Goal: Obtain resource: Obtain resource

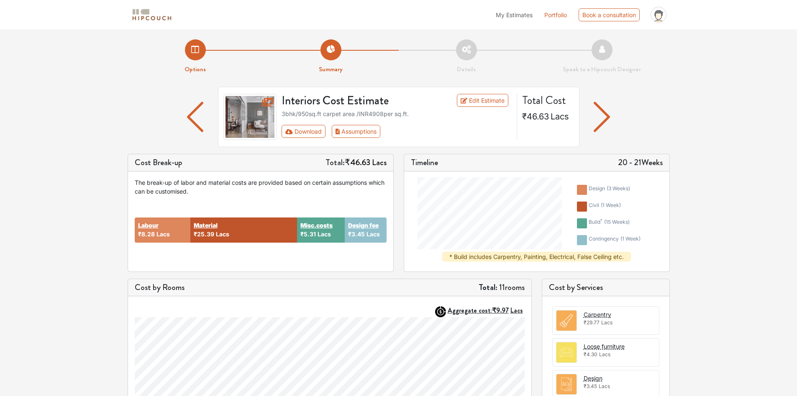
click at [190, 122] on img "button" at bounding box center [195, 117] width 16 height 30
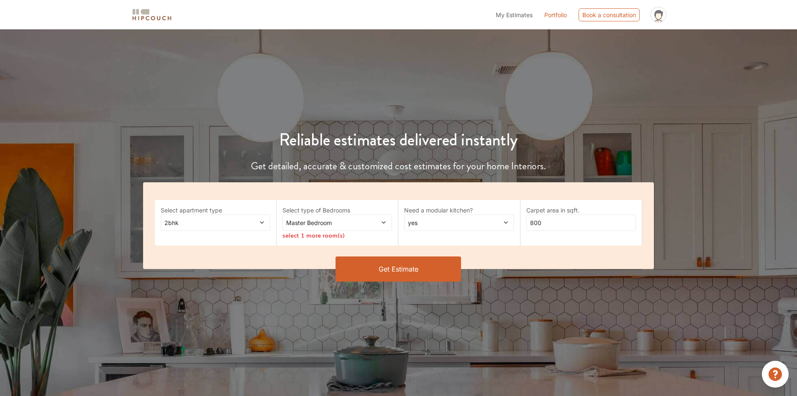
click at [370, 224] on span at bounding box center [374, 222] width 26 height 9
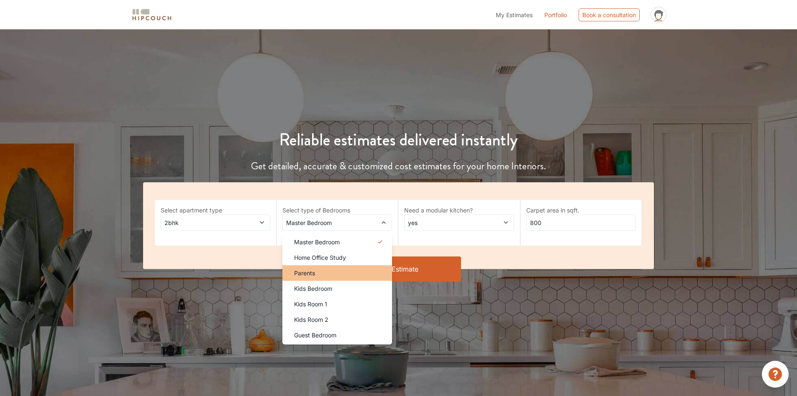
click at [337, 274] on div "Parents" at bounding box center [340, 272] width 105 height 9
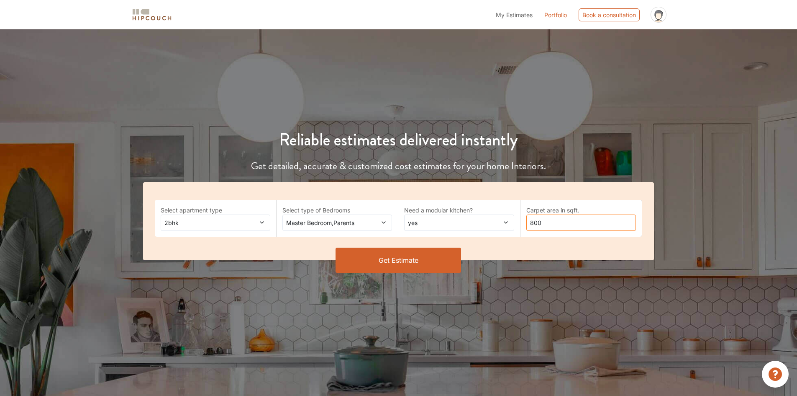
drag, startPoint x: 550, startPoint y: 224, endPoint x: 506, endPoint y: 223, distance: 43.1
click at [512, 223] on div "Select apartment type 2bhk Select type of Bedrooms Master Bedroom,Parents Need …" at bounding box center [398, 221] width 511 height 78
type input "612"
click at [366, 262] on button "Get Estimate" at bounding box center [399, 259] width 126 height 25
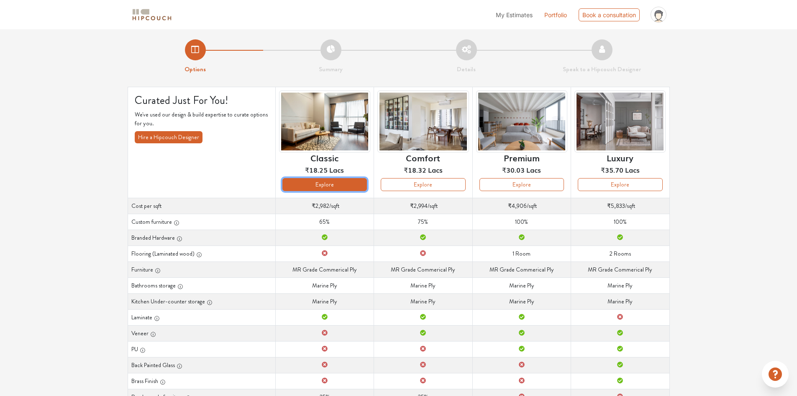
click at [327, 188] on button "Explore" at bounding box center [325, 184] width 85 height 13
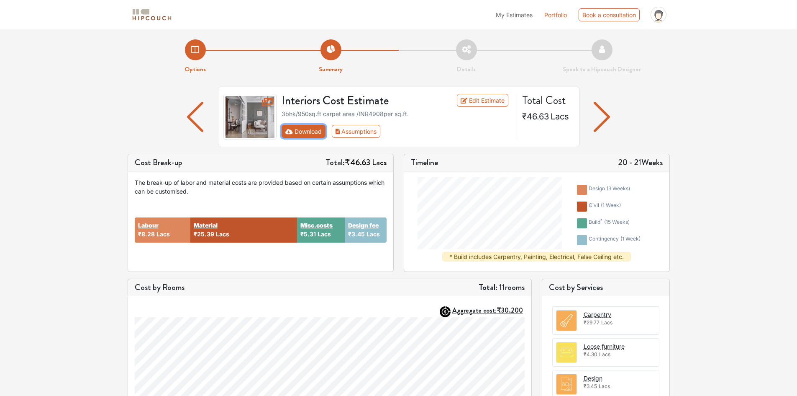
click at [306, 131] on button "Download" at bounding box center [304, 131] width 44 height 13
click at [311, 134] on button "Download" at bounding box center [304, 131] width 44 height 13
click at [303, 130] on button "Download" at bounding box center [304, 131] width 44 height 13
